Goal: Task Accomplishment & Management: Manage account settings

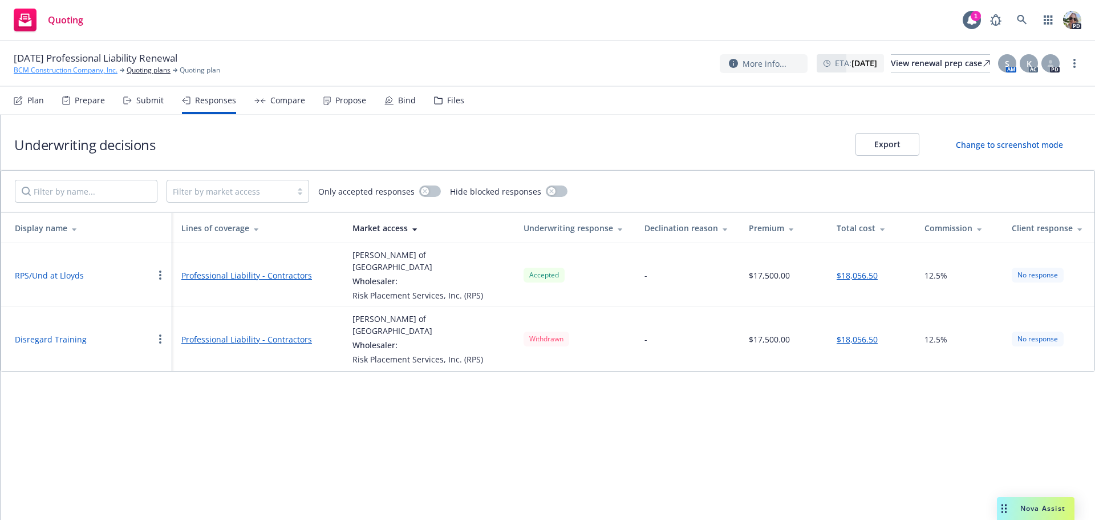
click at [37, 72] on link "BCM Construction Company, Inc." at bounding box center [66, 70] width 104 height 10
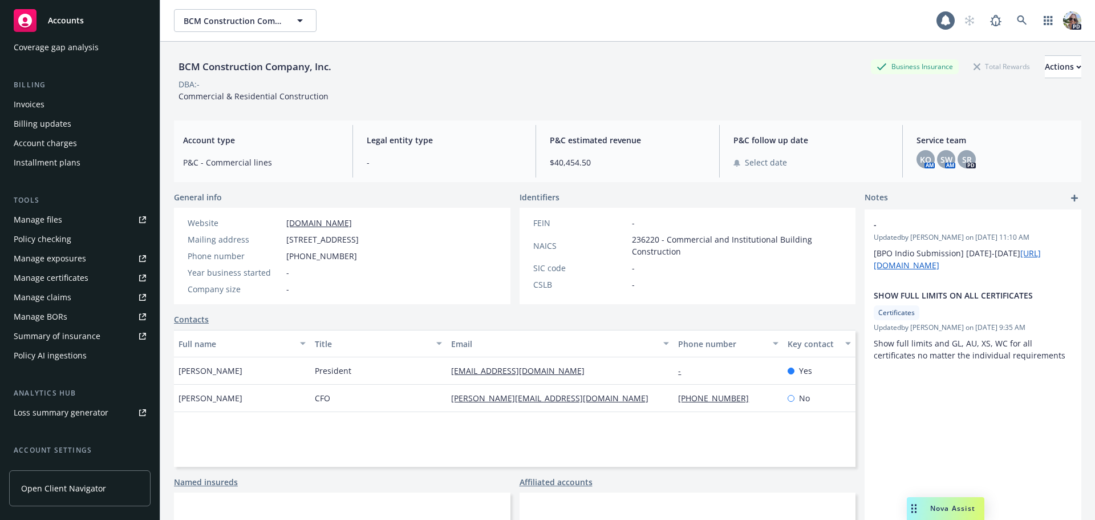
scroll to position [262, 0]
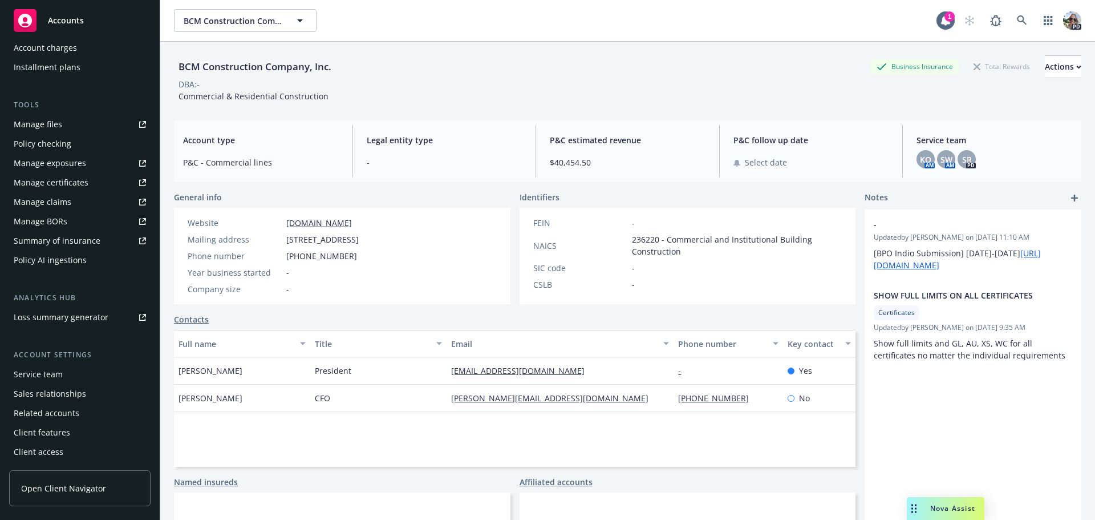
click at [38, 375] on div "Service team" at bounding box center [38, 374] width 49 height 18
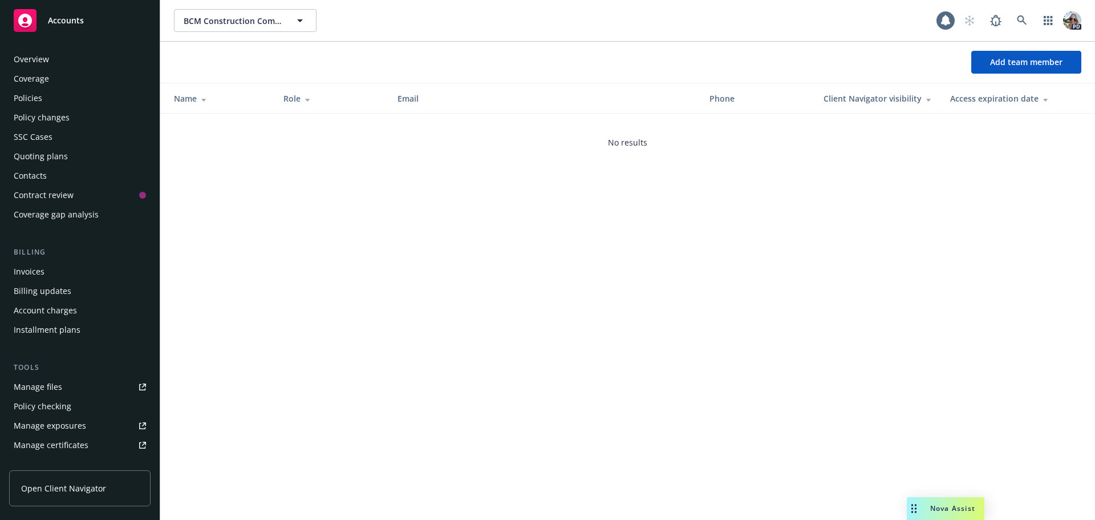
scroll to position [262, 0]
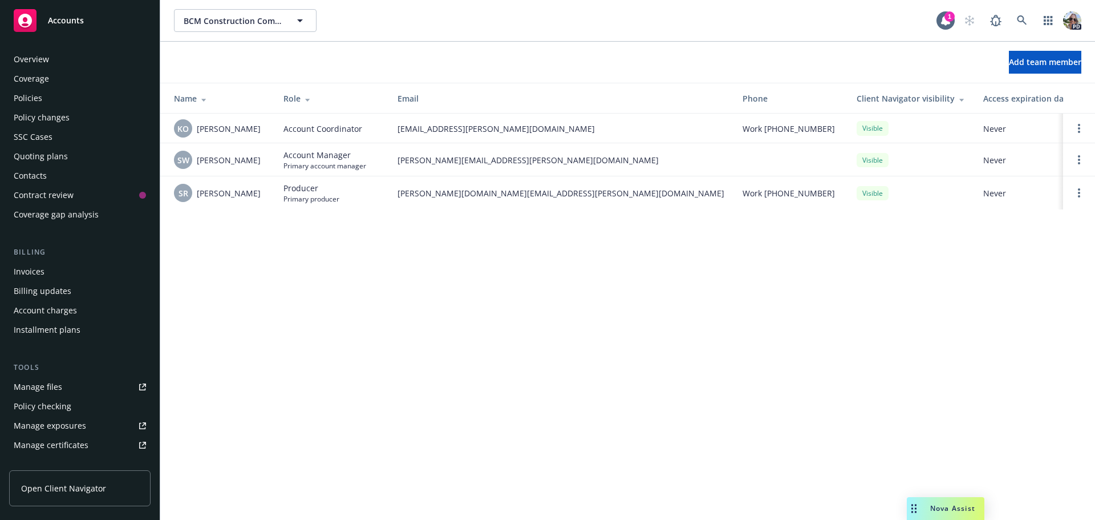
scroll to position [262, 0]
